Goal: Check status: Check status

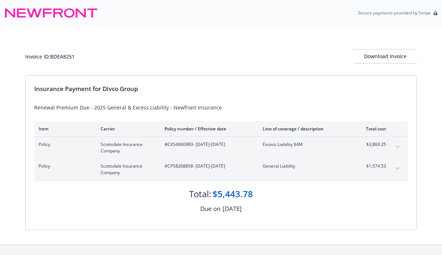
click at [399, 168] on icon "expand content" at bounding box center [398, 168] width 4 height 3
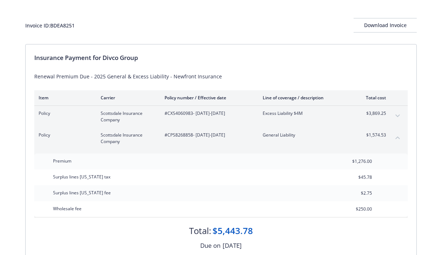
scroll to position [25, 0]
